Goal: Entertainment & Leisure: Consume media (video, audio)

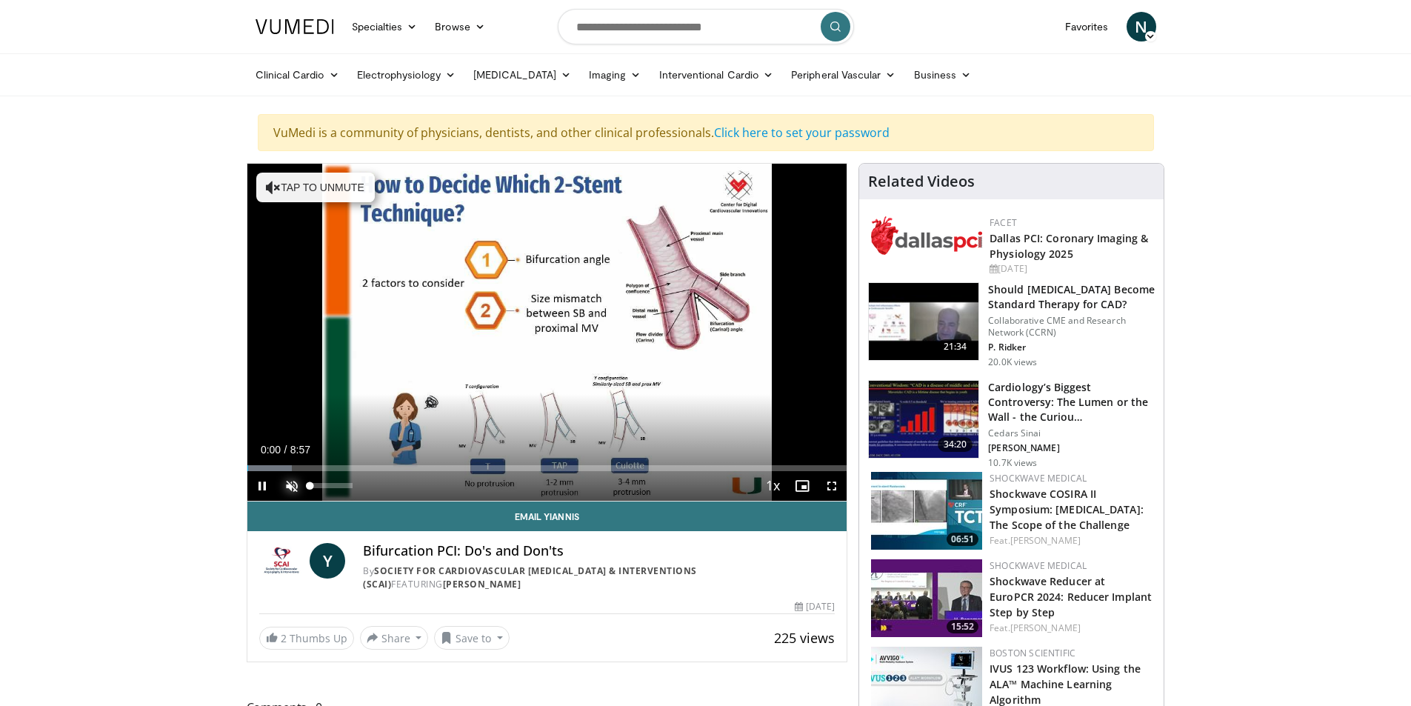
click at [290, 484] on span "Video Player" at bounding box center [292, 486] width 30 height 30
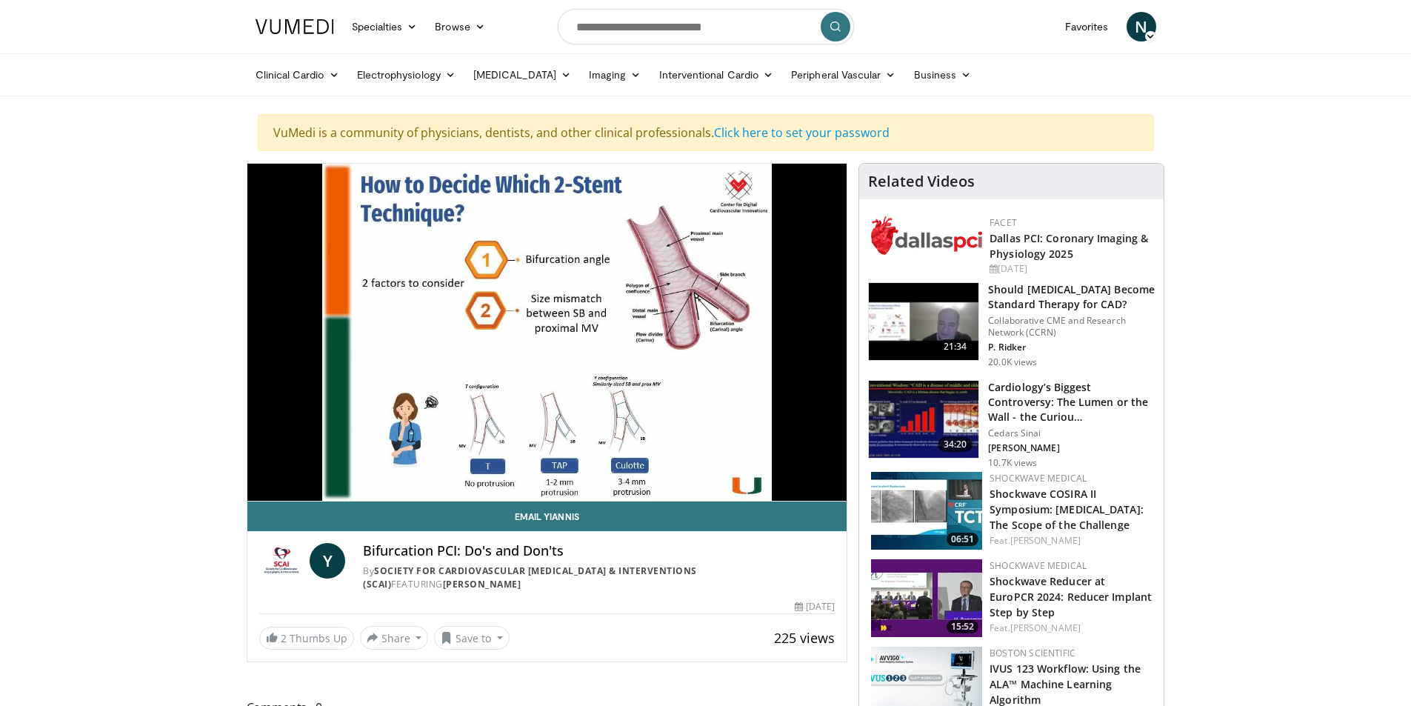
click at [959, 595] on img at bounding box center [926, 598] width 111 height 78
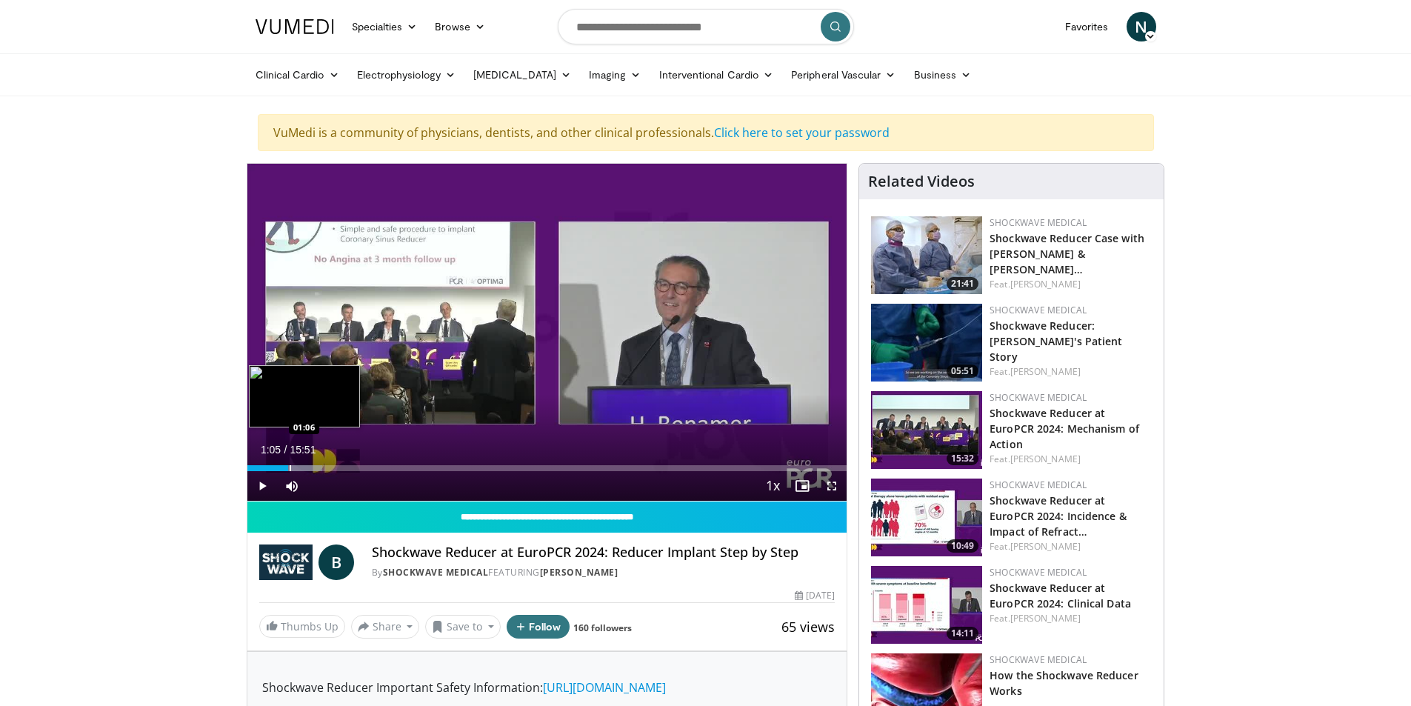
click at [290, 465] on div "Progress Bar" at bounding box center [290, 468] width 1 height 6
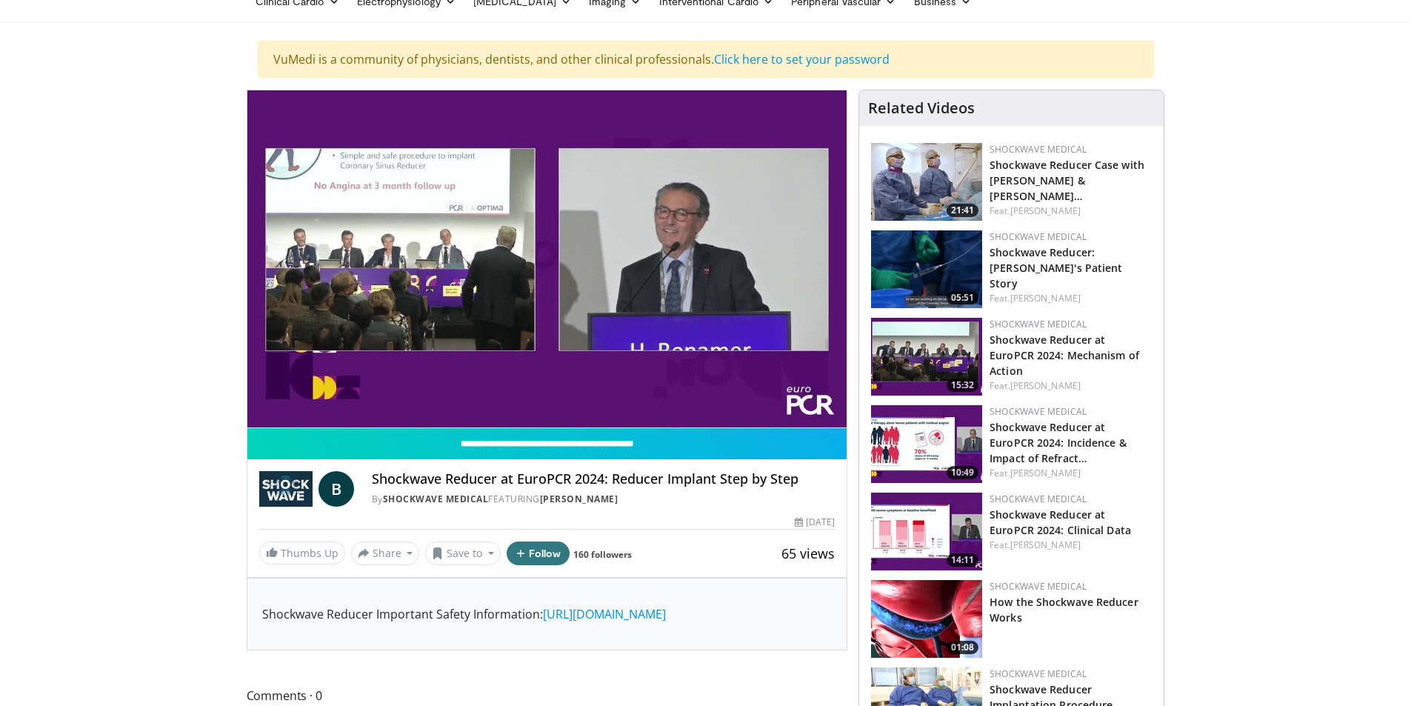
scroll to position [74, 0]
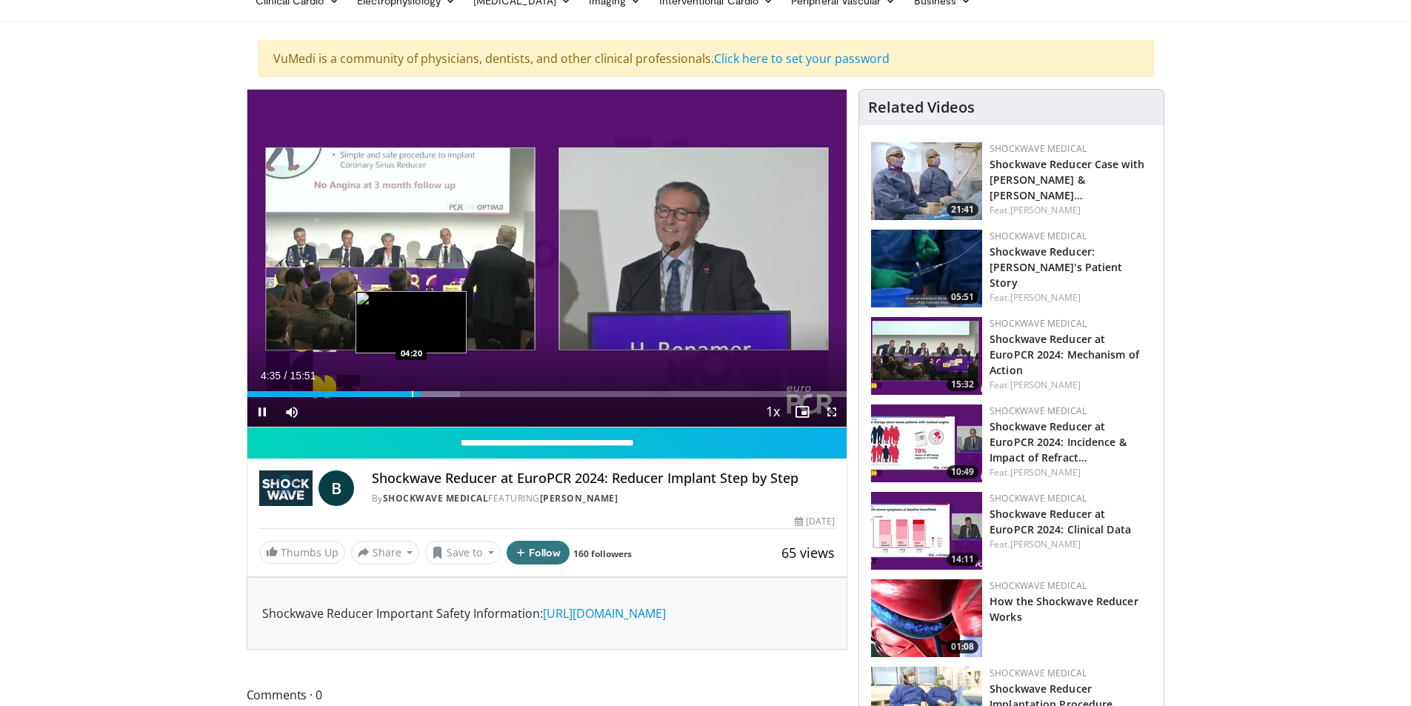
click at [412, 393] on div "Progress Bar" at bounding box center [412, 394] width 1 height 6
click at [259, 407] on span "Video Player" at bounding box center [262, 412] width 30 height 30
click at [258, 409] on span "Video Player" at bounding box center [262, 412] width 30 height 30
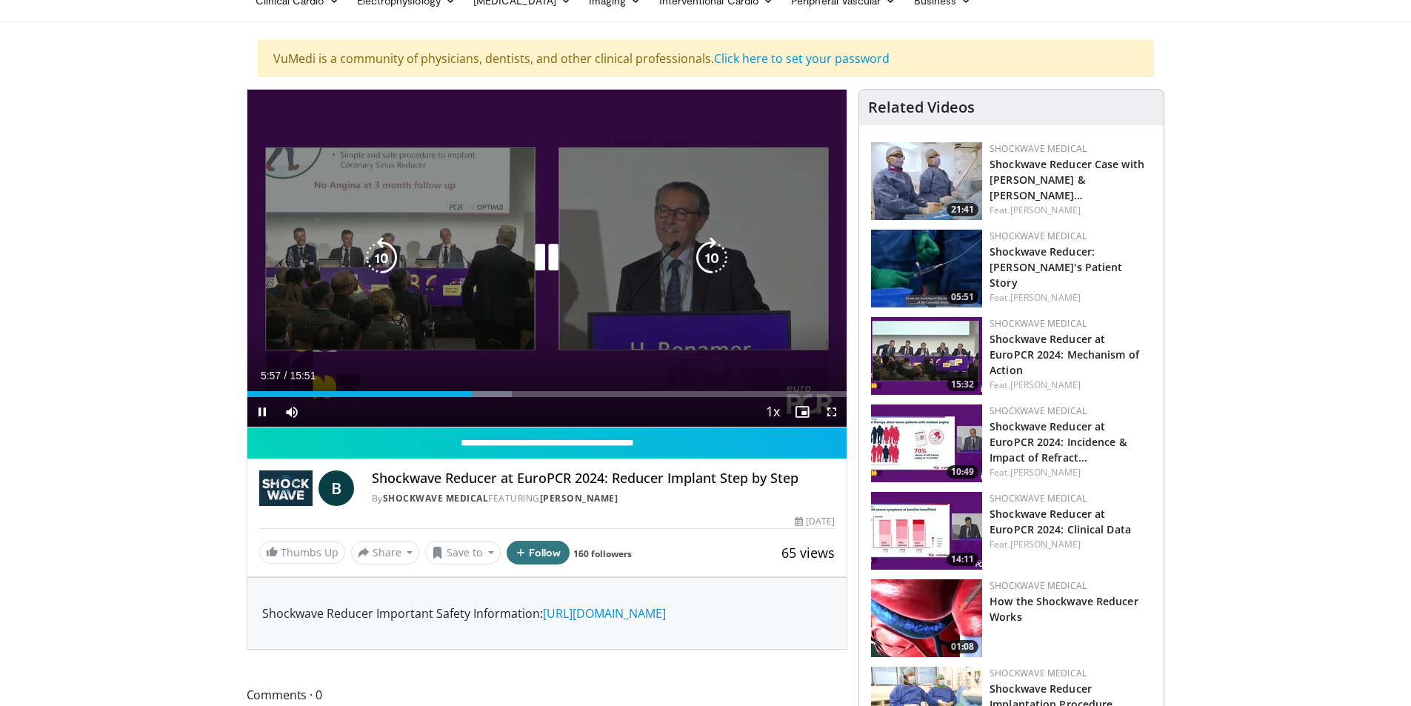
click at [317, 283] on div "10 seconds Tap to unmute" at bounding box center [547, 258] width 600 height 337
click at [273, 298] on div "10 seconds Tap to unmute" at bounding box center [547, 258] width 600 height 337
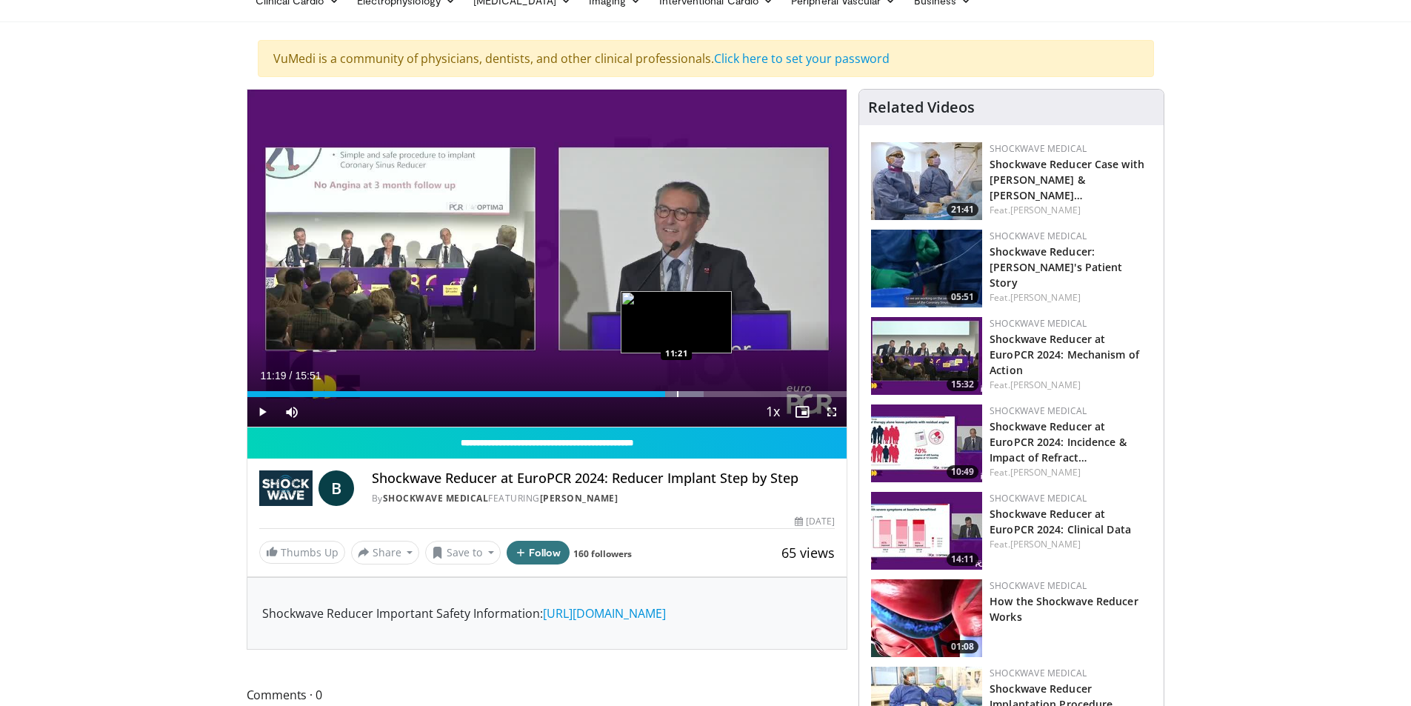
click at [675, 393] on div "Progress Bar" at bounding box center [674, 394] width 58 height 6
click at [698, 395] on div "Progress Bar" at bounding box center [698, 394] width 1 height 6
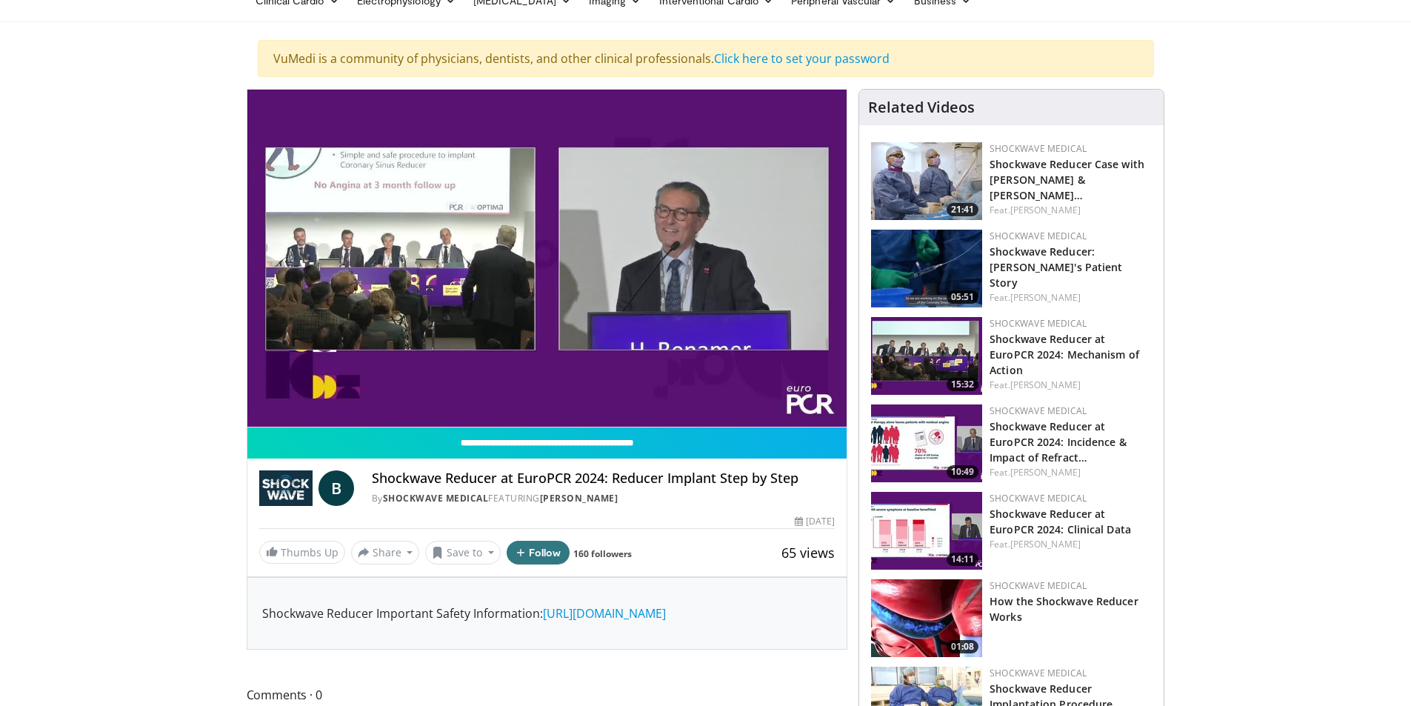
click at [917, 268] on img at bounding box center [926, 269] width 111 height 78
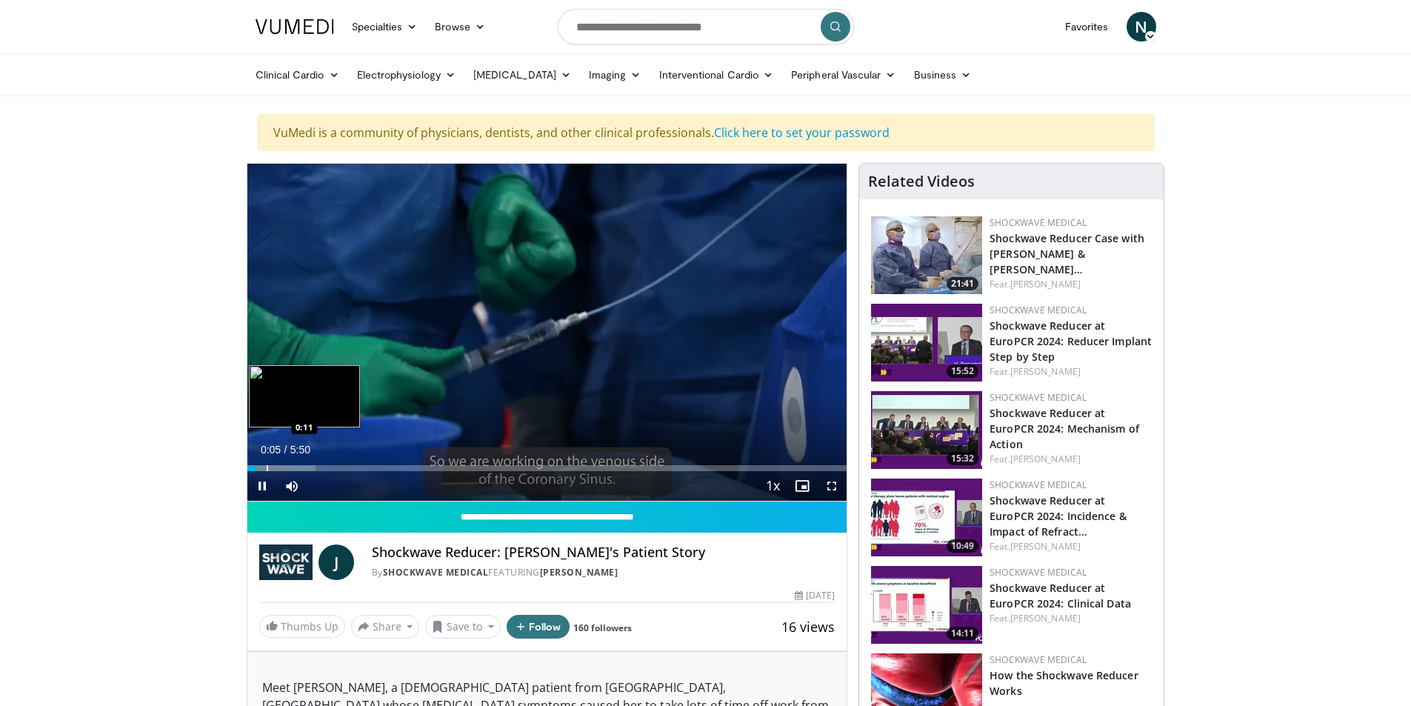
click at [267, 465] on div "Progress Bar" at bounding box center [267, 468] width 1 height 6
click at [290, 467] on div "Progress Bar" at bounding box center [297, 468] width 101 height 6
click at [318, 467] on div "Progress Bar" at bounding box center [318, 468] width 1 height 6
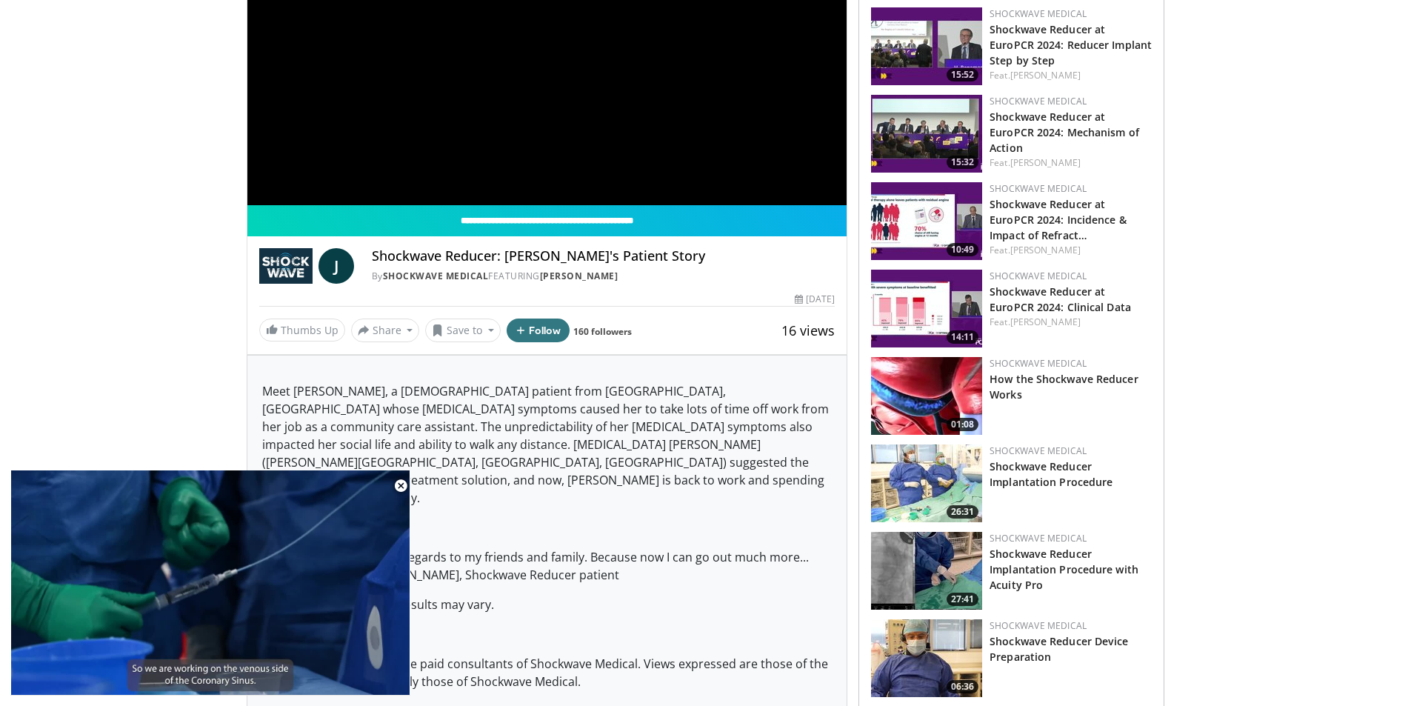
scroll to position [74, 0]
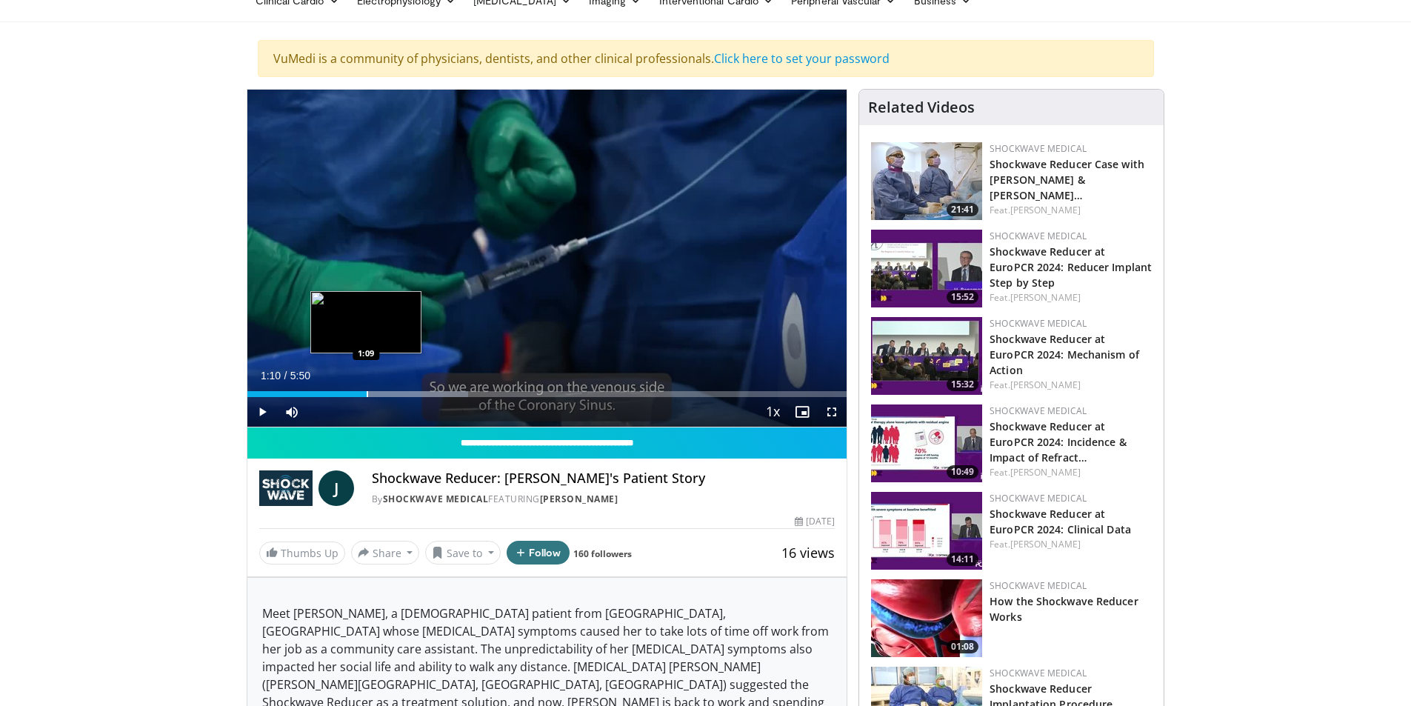
click at [367, 393] on div "Progress Bar" at bounding box center [367, 394] width 1 height 6
click at [392, 392] on div "Progress Bar" at bounding box center [392, 394] width 1 height 6
click at [434, 392] on div "Progress Bar" at bounding box center [434, 394] width 1 height 6
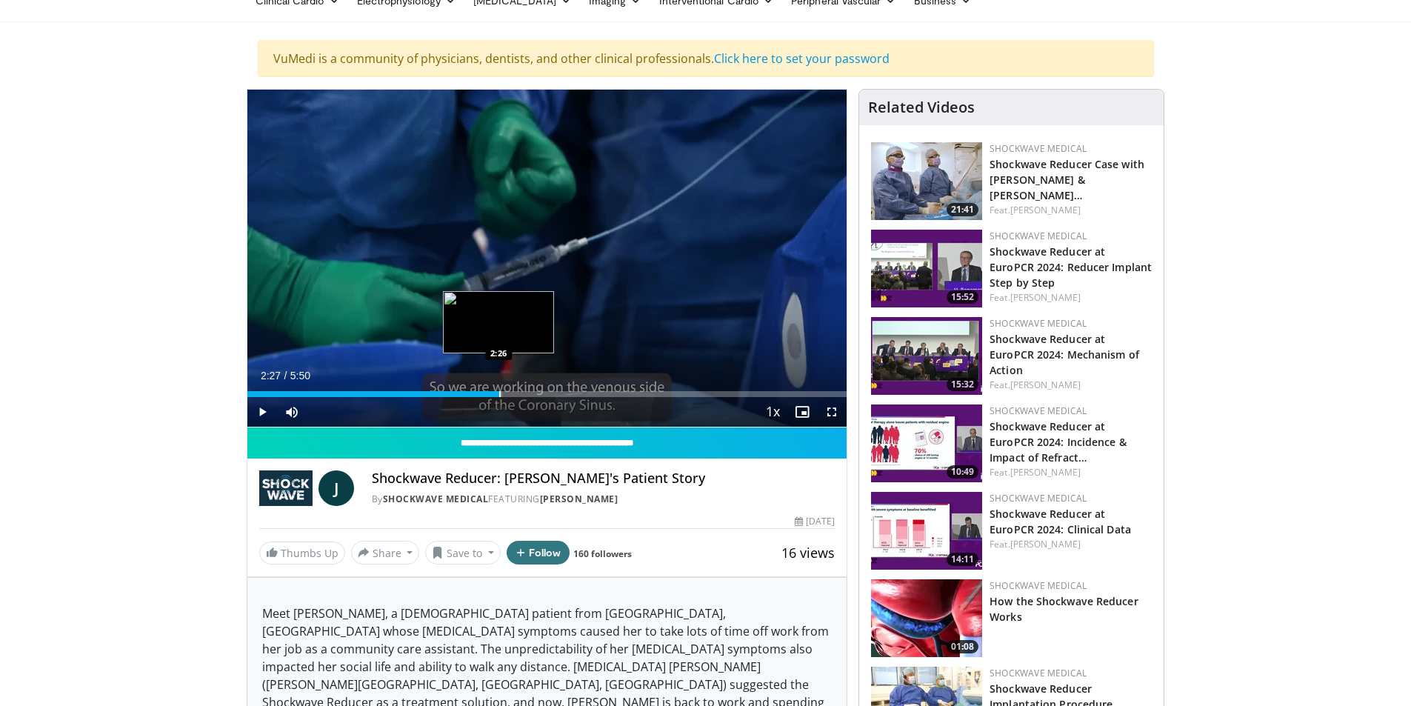
click at [500, 387] on div "Loaded : 42.49% 2:27 2:26" at bounding box center [547, 390] width 600 height 14
click at [531, 395] on div "Progress Bar" at bounding box center [531, 394] width 1 height 6
click at [609, 398] on div "Current Time 2:46 / Duration 5:50 Pause Skip Backward Skip Forward Mute 100% Lo…" at bounding box center [547, 412] width 600 height 30
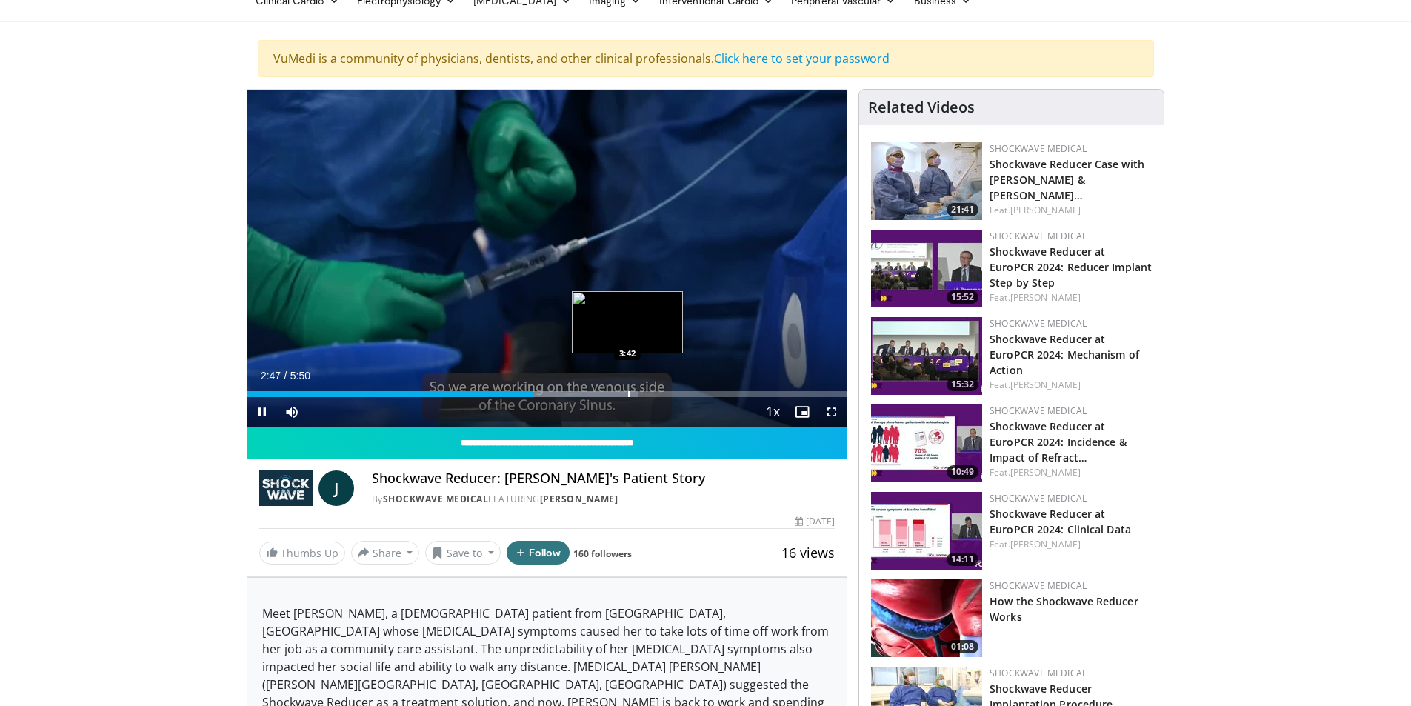
click at [627, 388] on div "Loaded : 65.16% 2:47 3:42" at bounding box center [547, 390] width 600 height 14
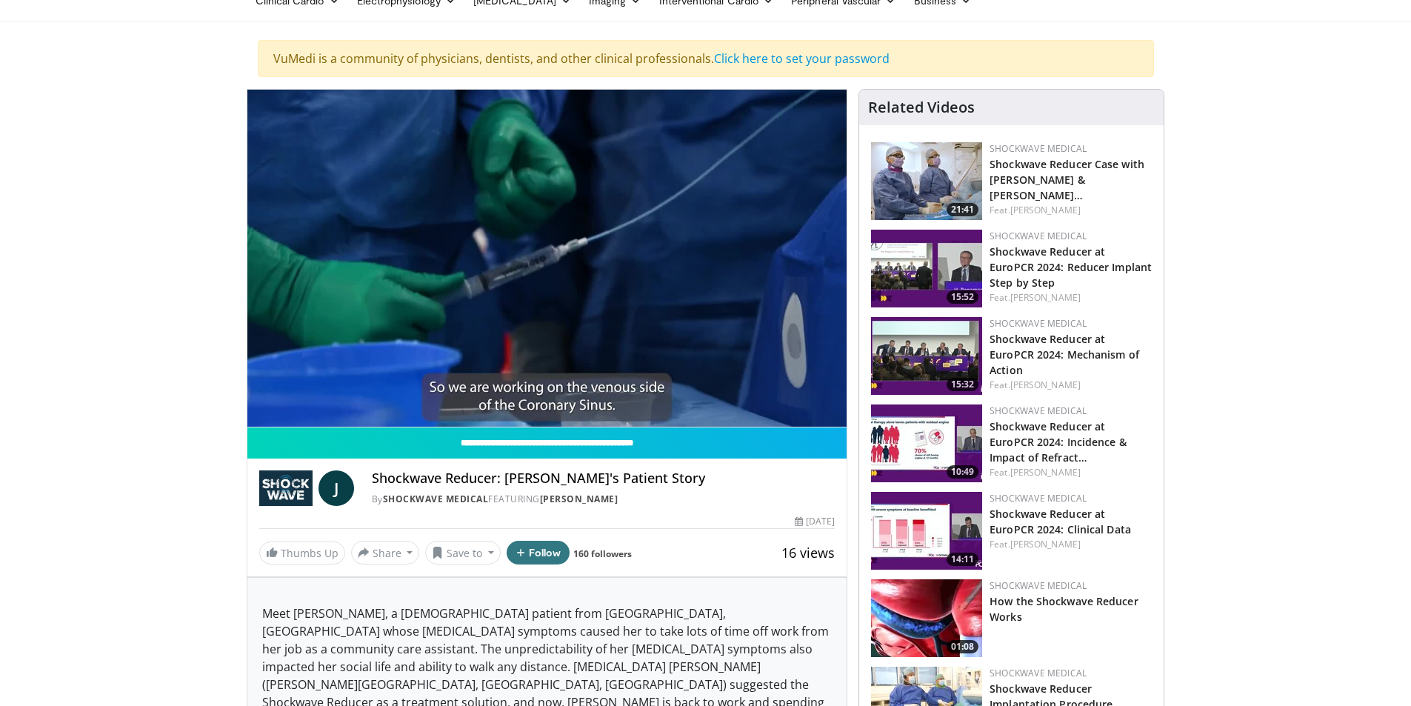
click at [932, 181] on img at bounding box center [926, 181] width 111 height 78
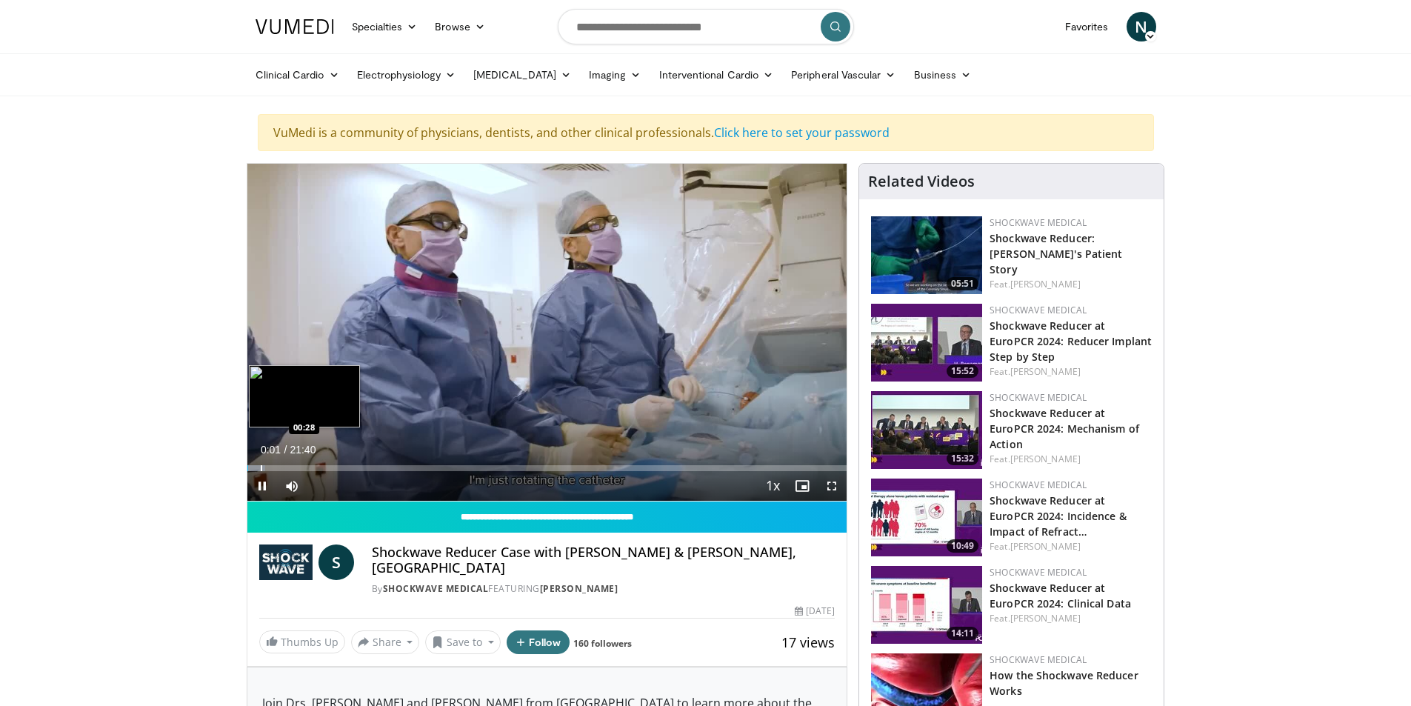
click at [261, 468] on div "Progress Bar" at bounding box center [261, 468] width 1 height 6
click at [287, 468] on div "Progress Bar" at bounding box center [287, 468] width 1 height 6
click at [297, 469] on div "Progress Bar" at bounding box center [297, 468] width 44 height 6
click at [292, 468] on div "Progress Bar" at bounding box center [292, 468] width 1 height 6
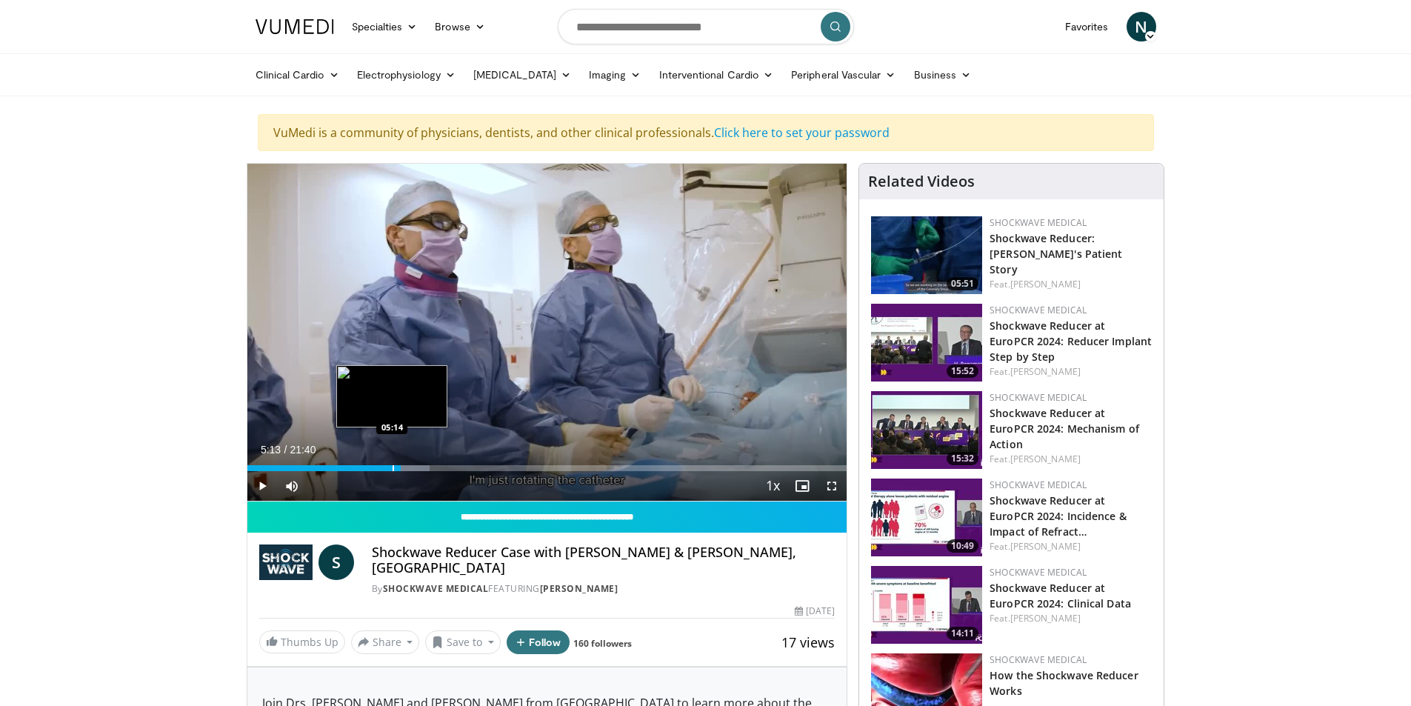
click at [392, 467] on div "Progress Bar" at bounding box center [392, 468] width 1 height 6
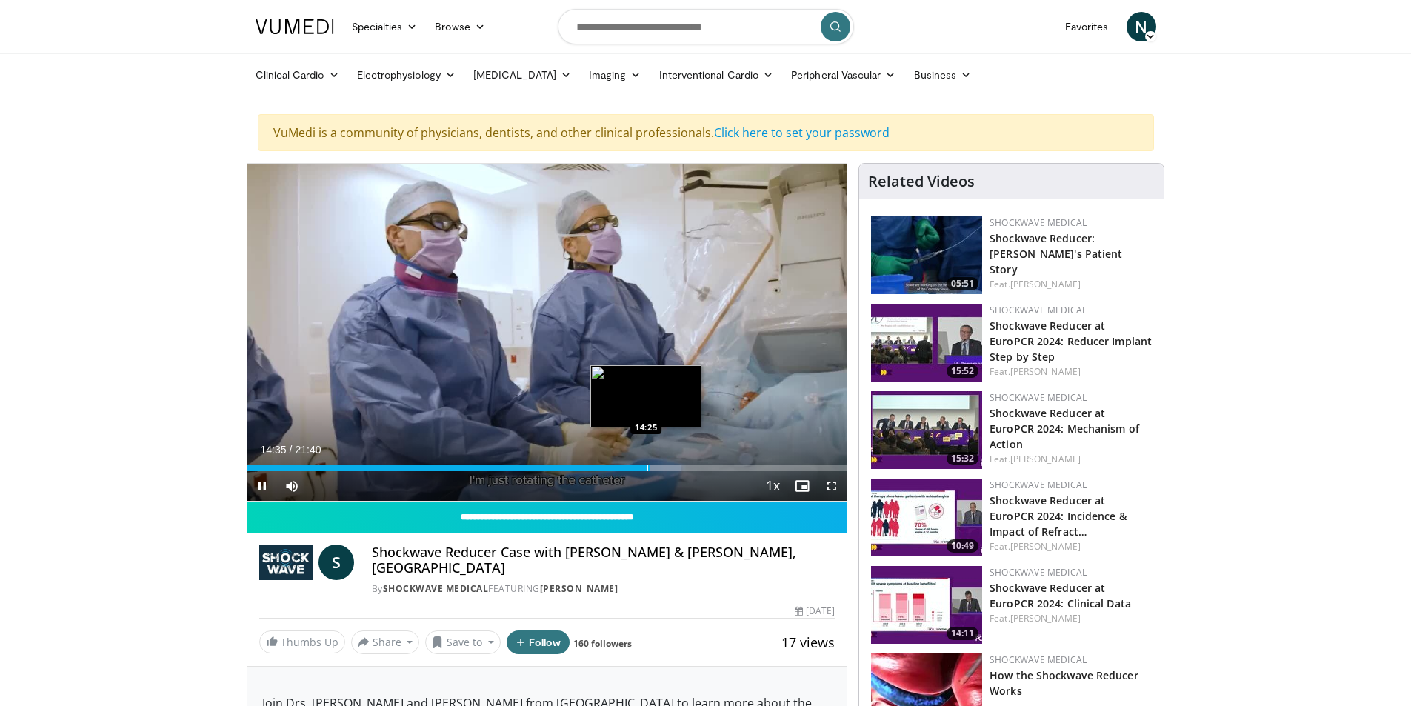
click at [646, 467] on div "Progress Bar" at bounding box center [646, 468] width 1 height 6
click at [264, 488] on video-js "**********" at bounding box center [547, 333] width 600 height 338
click at [264, 484] on span "Video Player" at bounding box center [262, 486] width 30 height 30
click at [262, 485] on span "Video Player" at bounding box center [262, 486] width 30 height 30
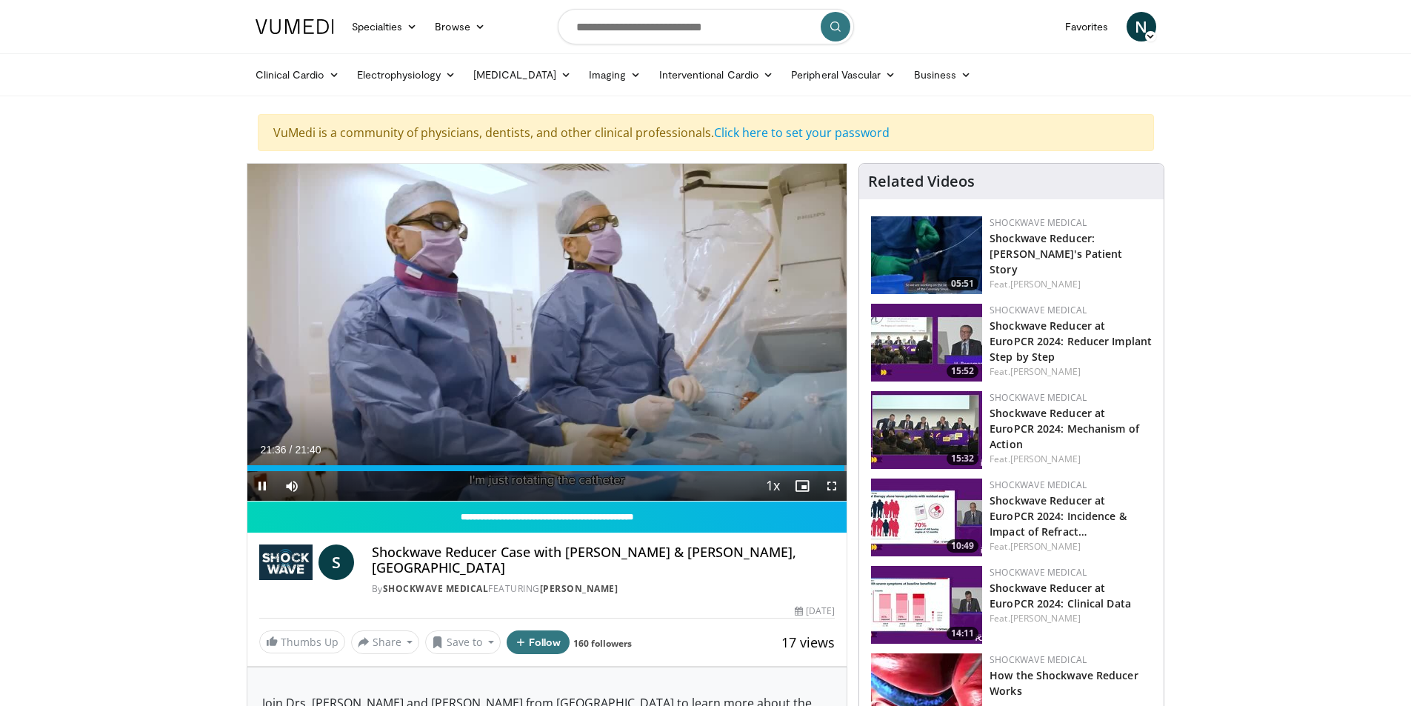
drag, startPoint x: 544, startPoint y: 333, endPoint x: 787, endPoint y: 160, distance: 299.0
click at [544, 333] on icon "Video Player" at bounding box center [546, 331] width 41 height 41
